Goal: Answer question/provide support

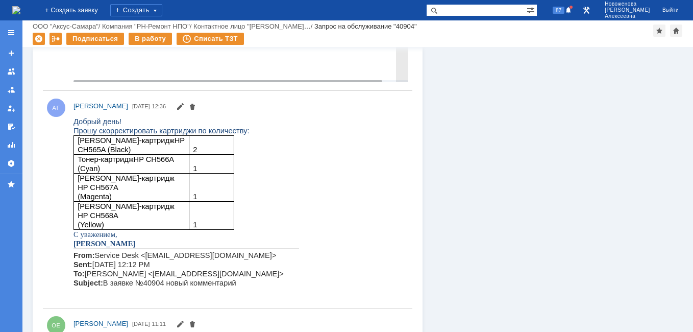
scroll to position [3930, 0]
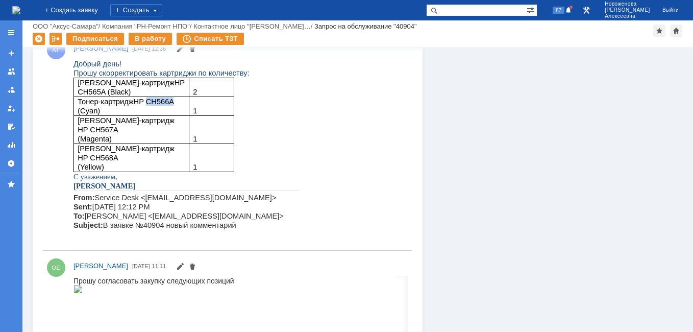
drag, startPoint x: 168, startPoint y: 103, endPoint x: 142, endPoint y: 103, distance: 26.0
click at [142, 103] on p "Тонер-картридж HP CH566A (Cyan)" at bounding box center [132, 105] width 108 height 18
drag, startPoint x: 142, startPoint y: 103, endPoint x: 154, endPoint y: 102, distance: 11.8
copy span "CH566A"
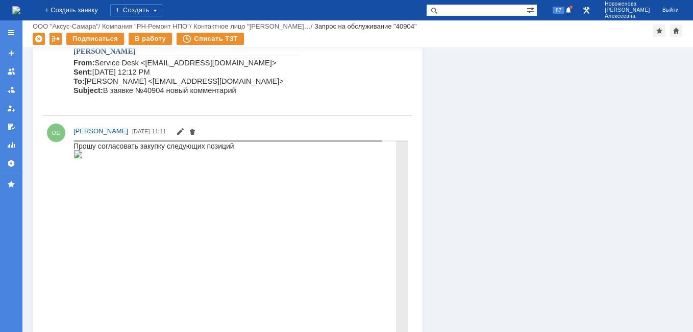
scroll to position [4083, 0]
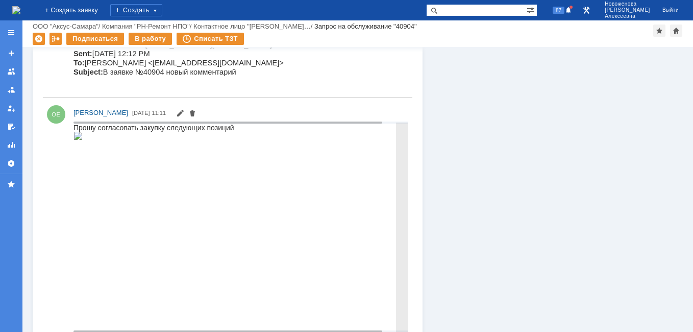
click at [83, 139] on img at bounding box center [77, 135] width 9 height 8
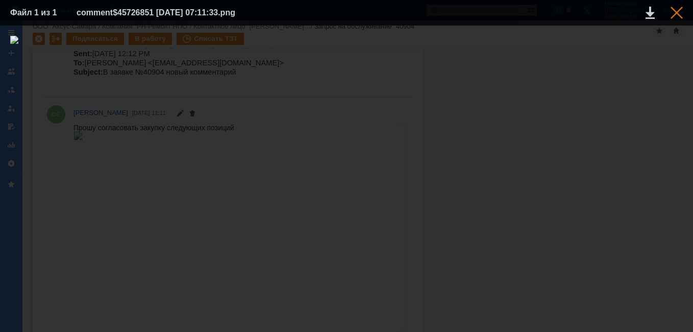
click at [680, 10] on div at bounding box center [677, 13] width 12 height 12
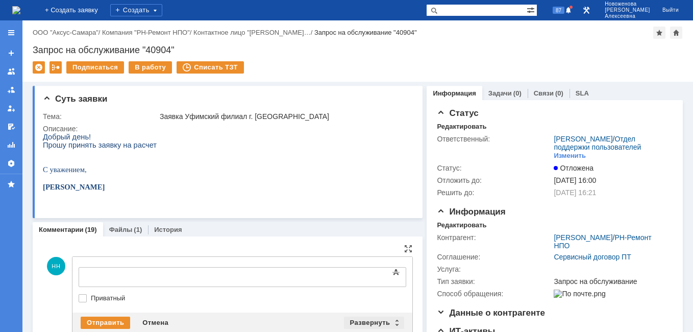
scroll to position [0, 0]
click at [388, 322] on div "Развернуть" at bounding box center [374, 322] width 61 height 12
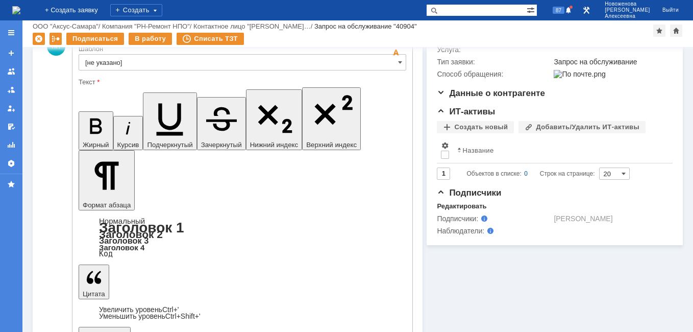
scroll to position [183, 0]
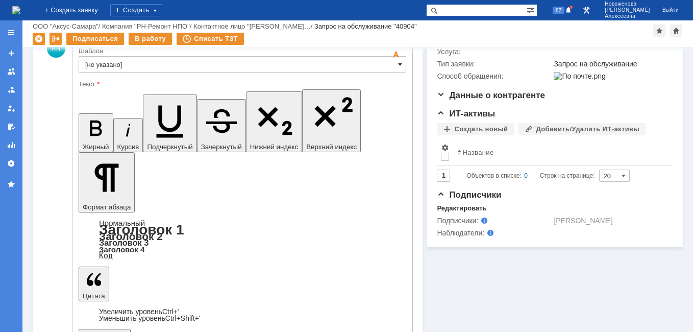
click at [398, 64] on span at bounding box center [400, 64] width 4 height 8
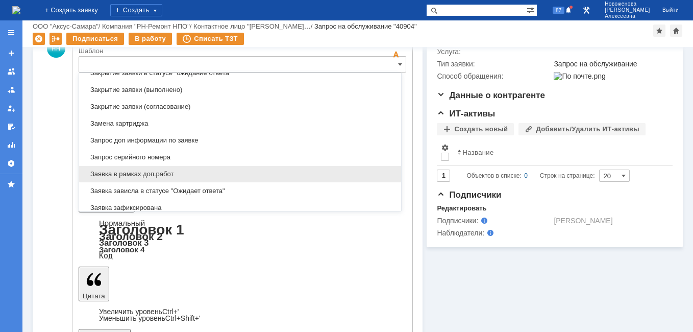
scroll to position [504, 0]
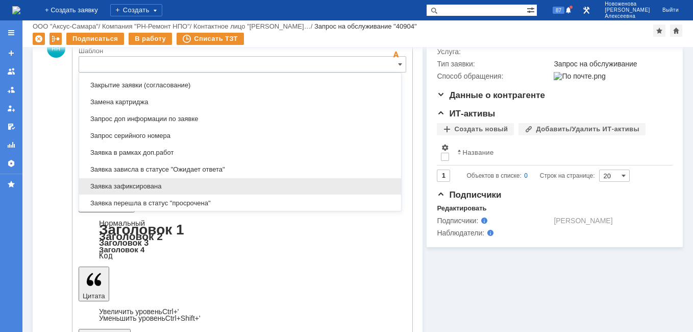
click at [131, 183] on span "Заявка зафиксирована" at bounding box center [240, 186] width 310 height 8
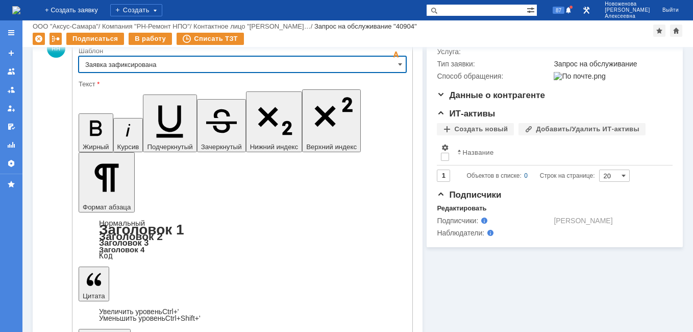
type input "Заявка зафиксирована"
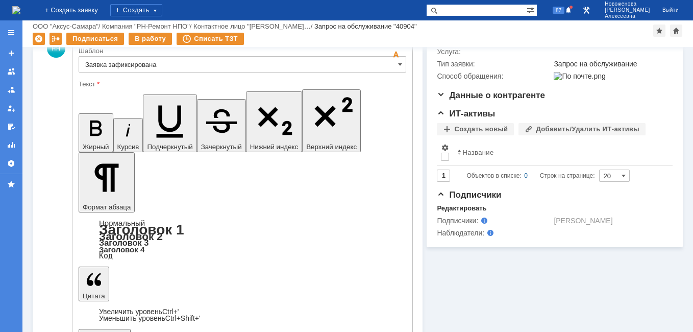
drag, startPoint x: 307, startPoint y: 2437, endPoint x: 96, endPoint y: 2422, distance: 210.8
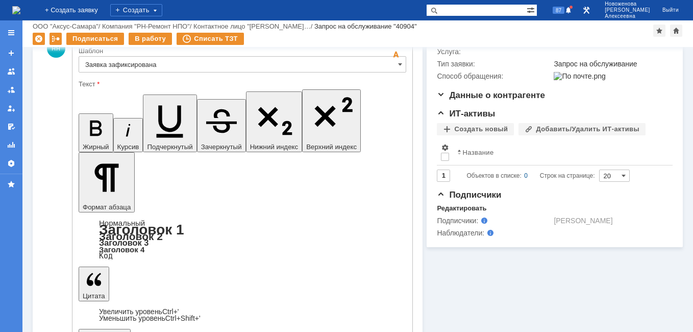
drag, startPoint x: 269, startPoint y: 2425, endPoint x: 220, endPoint y: 2426, distance: 48.5
copy span "GG-C4911A"
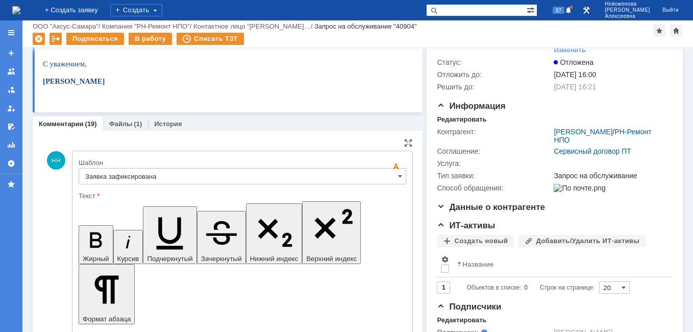
scroll to position [204, 0]
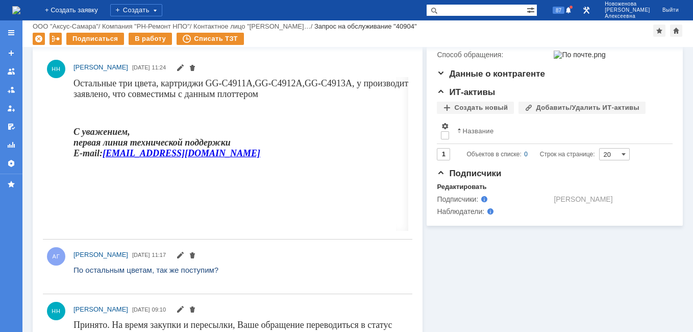
scroll to position [0, 0]
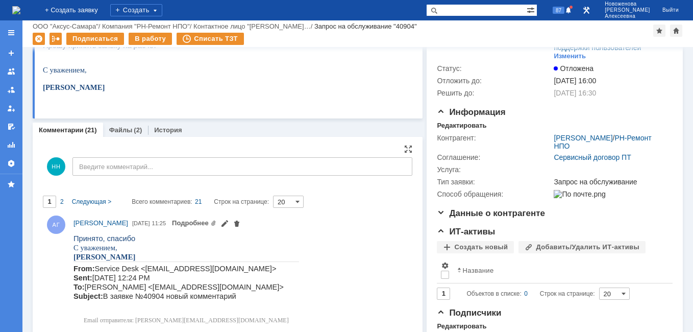
scroll to position [102, 0]
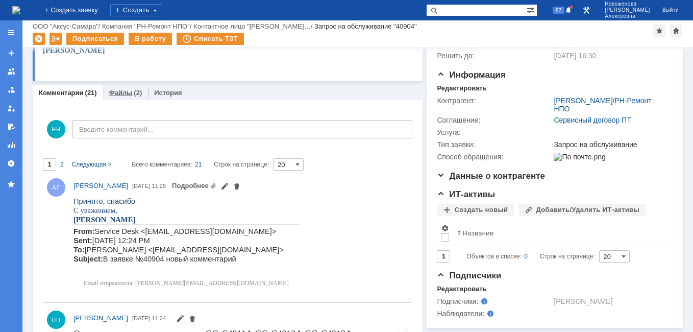
click at [115, 93] on link "Файлы" at bounding box center [120, 93] width 23 height 8
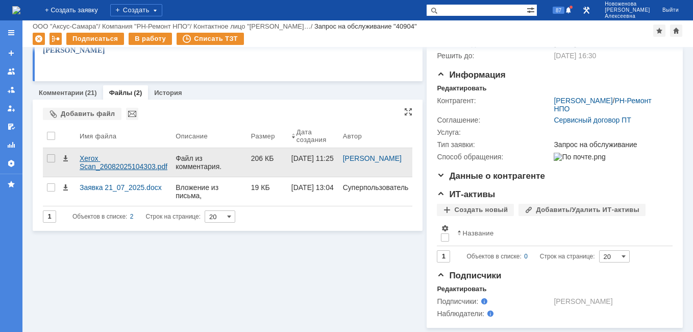
click at [112, 164] on div "Xerox Scan_26082025104303.pdf" at bounding box center [124, 162] width 88 height 16
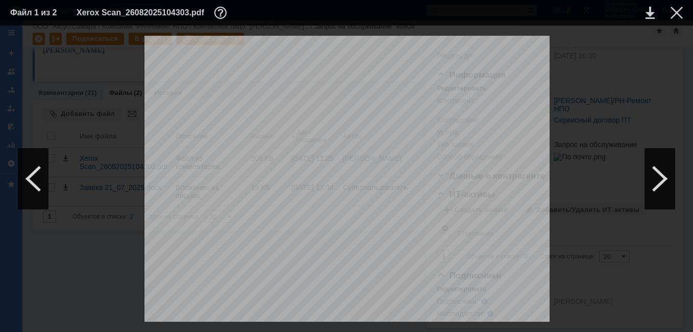
scroll to position [204, 0]
click at [675, 9] on div at bounding box center [677, 13] width 12 height 12
